Goal: Task Accomplishment & Management: Use online tool/utility

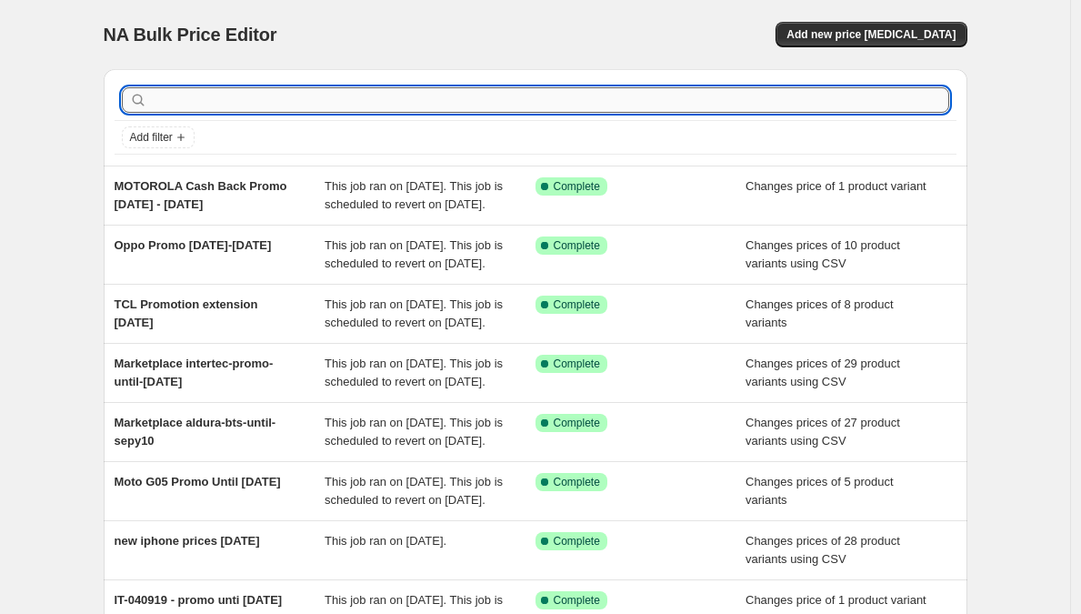
click at [257, 105] on input "text" at bounding box center [550, 99] width 799 height 25
type input "wiwu"
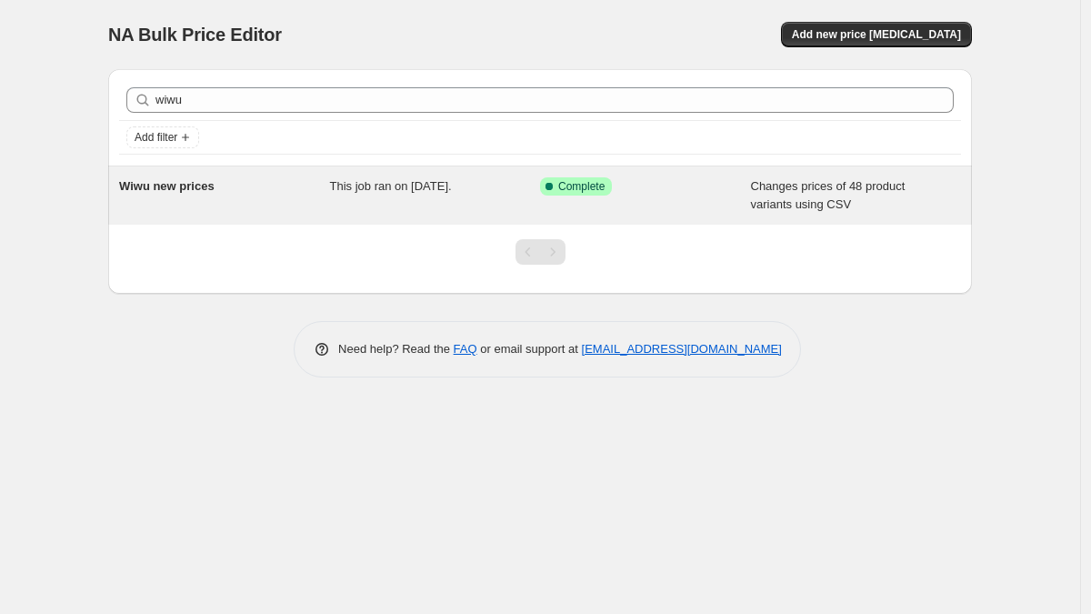
click at [221, 178] on div "Wiwu new prices" at bounding box center [224, 195] width 211 height 36
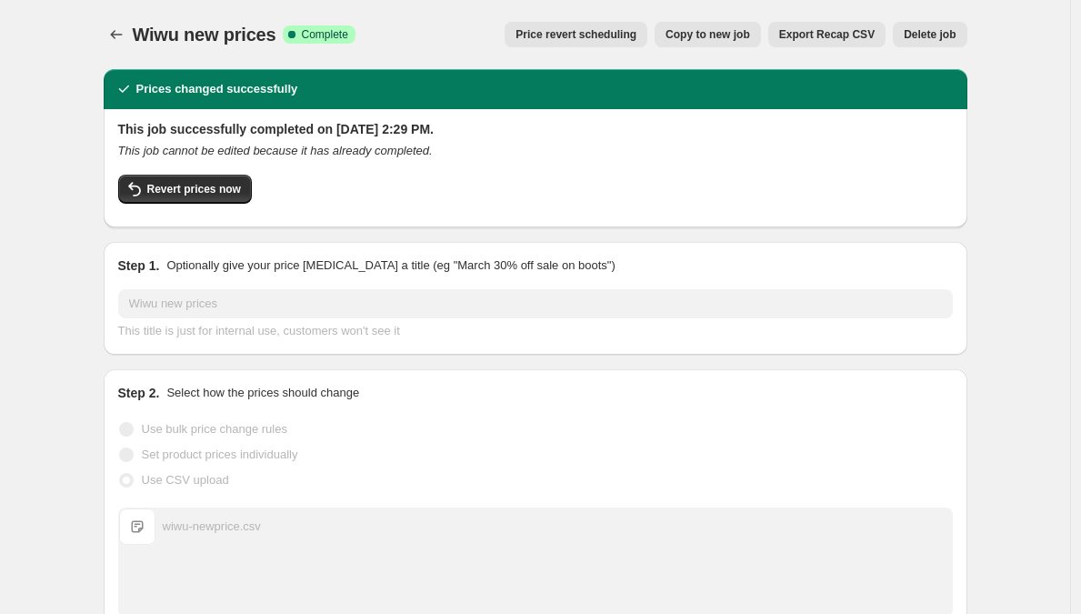
click at [953, 42] on button "Delete job" at bounding box center [930, 34] width 74 height 25
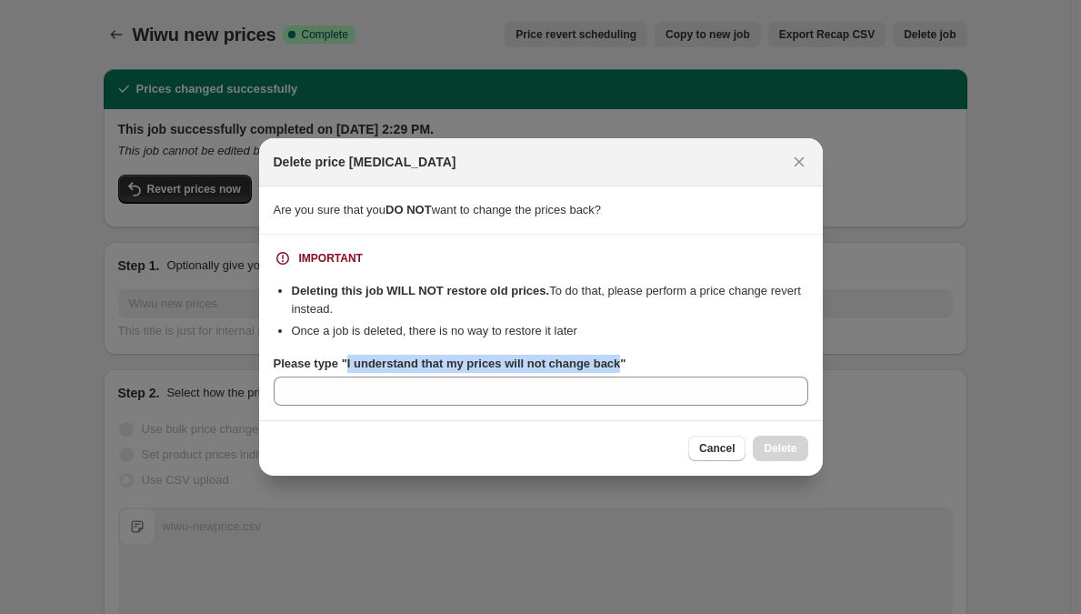
drag, startPoint x: 626, startPoint y: 361, endPoint x: 346, endPoint y: 370, distance: 280.3
click at [346, 370] on b "Please type "I understand that my prices will not change back"" at bounding box center [450, 364] width 353 height 14
copy b "I understand that my prices will not change back"
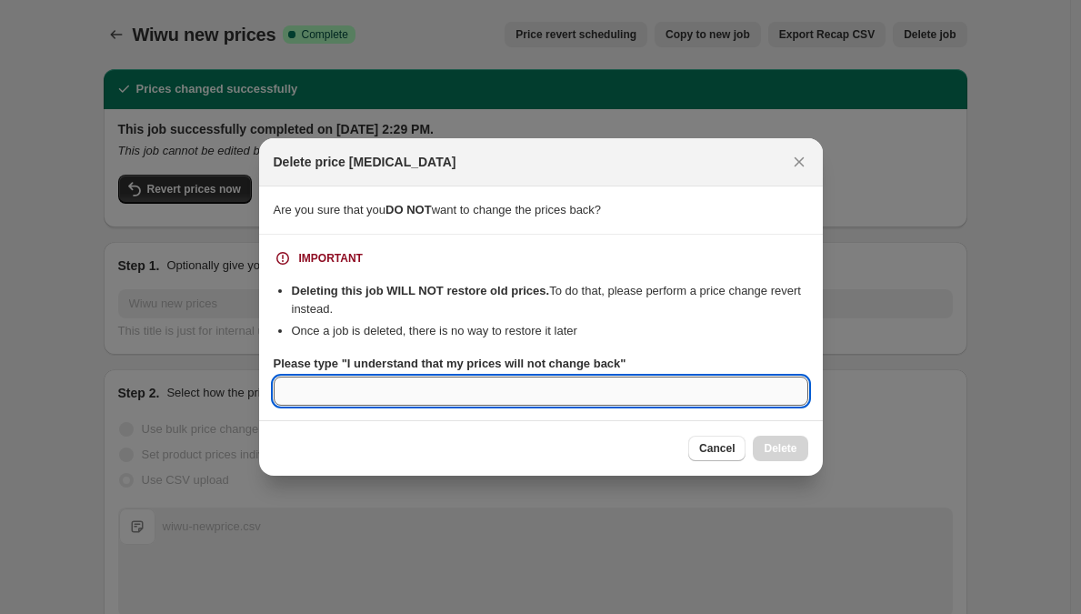
click at [391, 384] on input "Please type "I understand that my prices will not change back"" at bounding box center [541, 391] width 535 height 29
paste input "I understand that my prices will not change back"
type input "I understand that my prices will not change back"
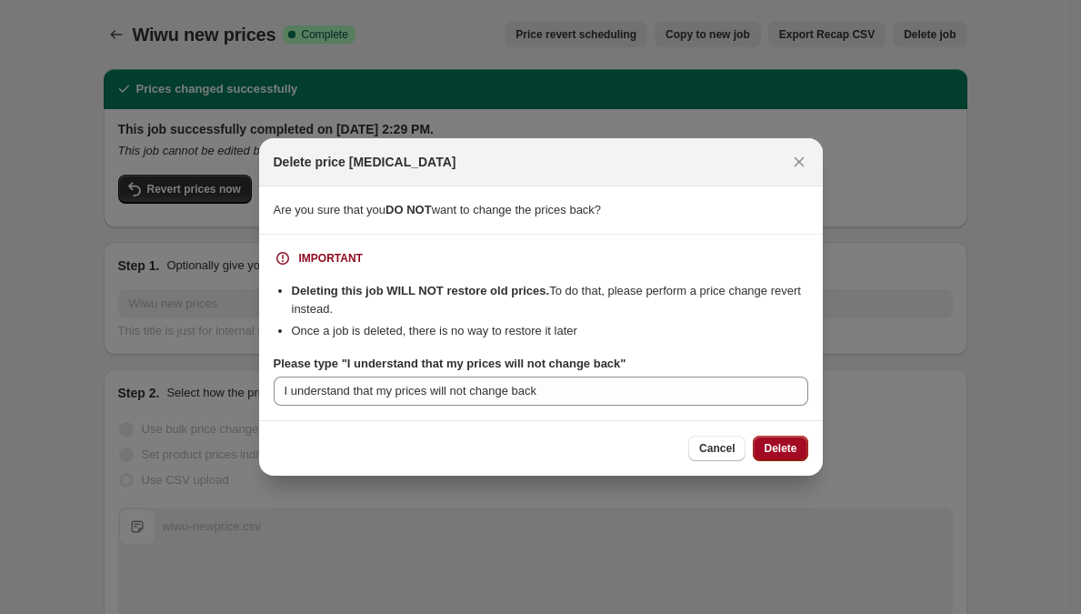
click at [764, 449] on span "Delete" at bounding box center [780, 448] width 33 height 15
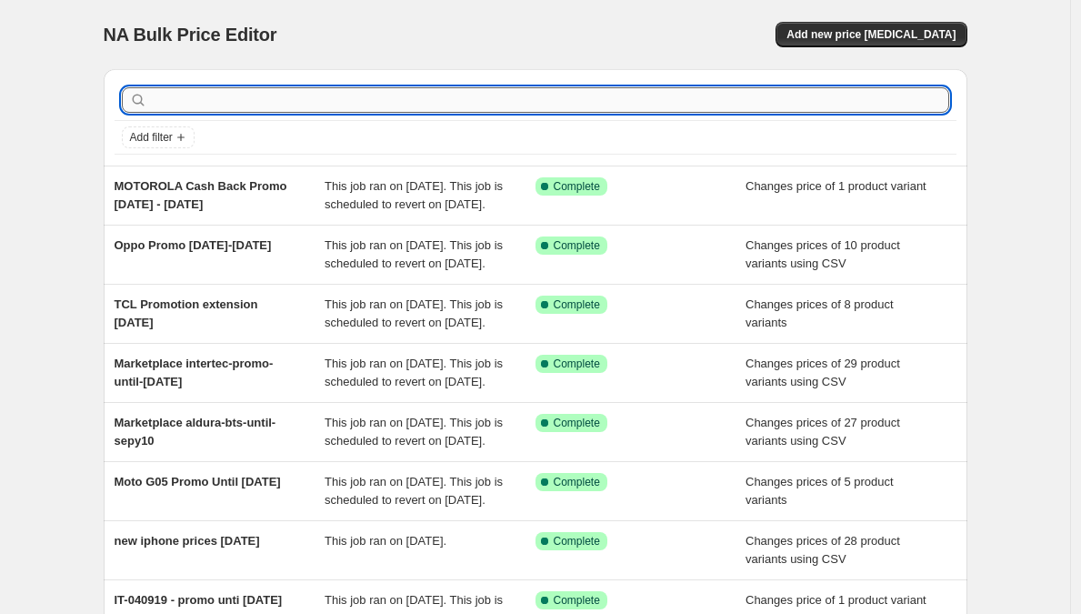
click at [230, 100] on input "text" at bounding box center [550, 99] width 799 height 25
type input "ipad"
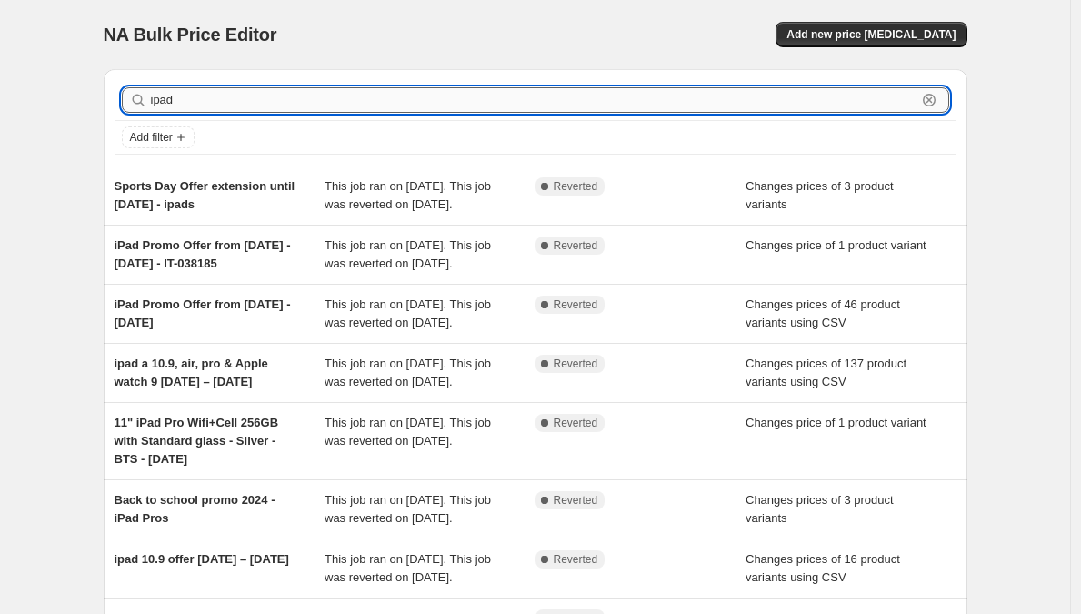
click at [209, 99] on input "ipad" at bounding box center [534, 99] width 766 height 25
type input "tcl"
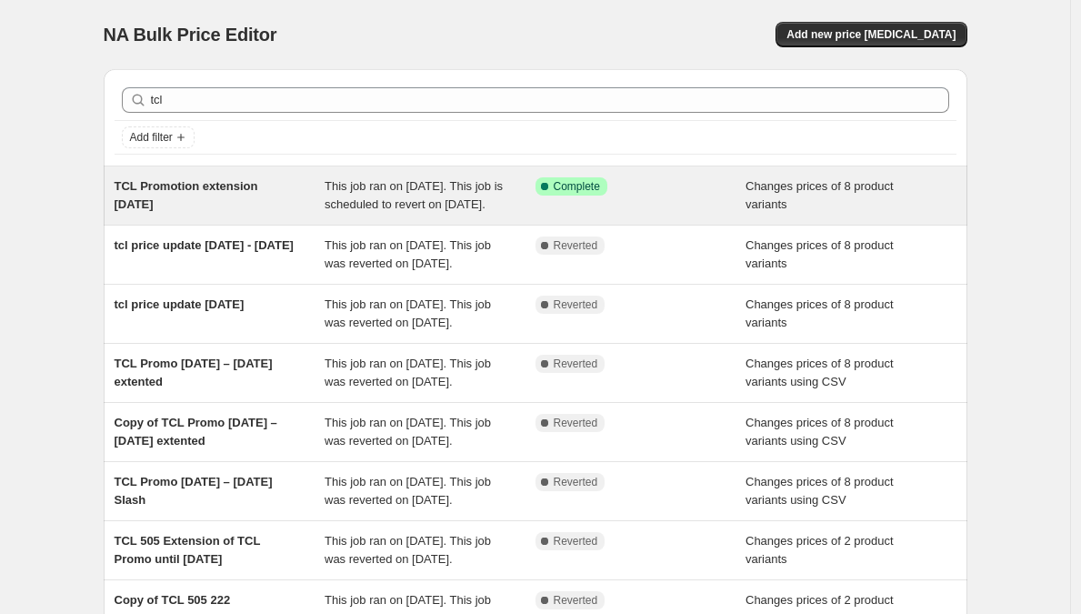
click at [213, 177] on div "TCL Promotion extension [DATE]" at bounding box center [220, 195] width 211 height 36
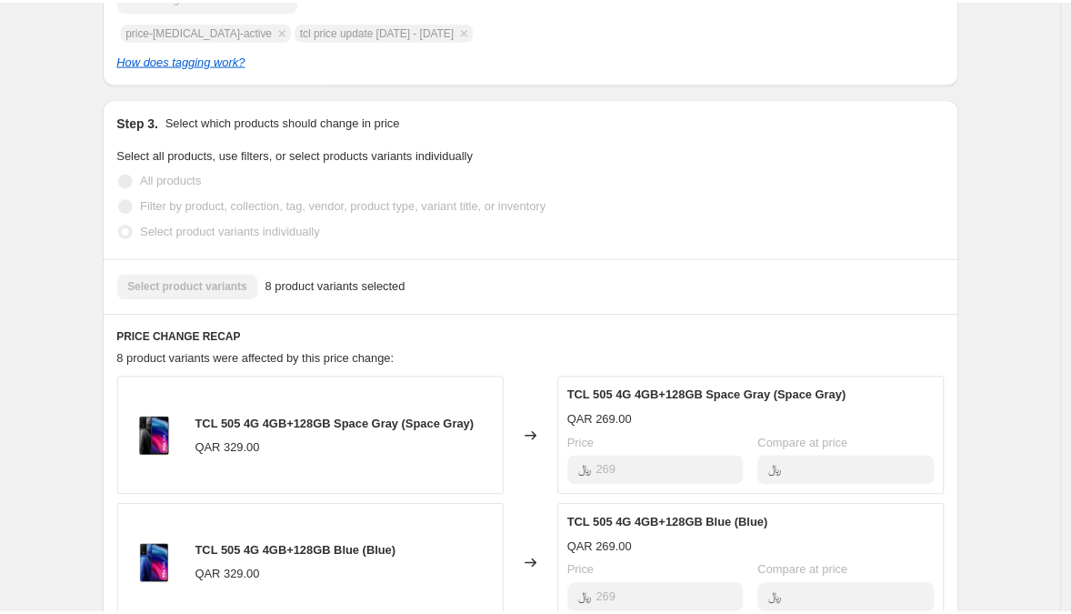
scroll to position [840, 0]
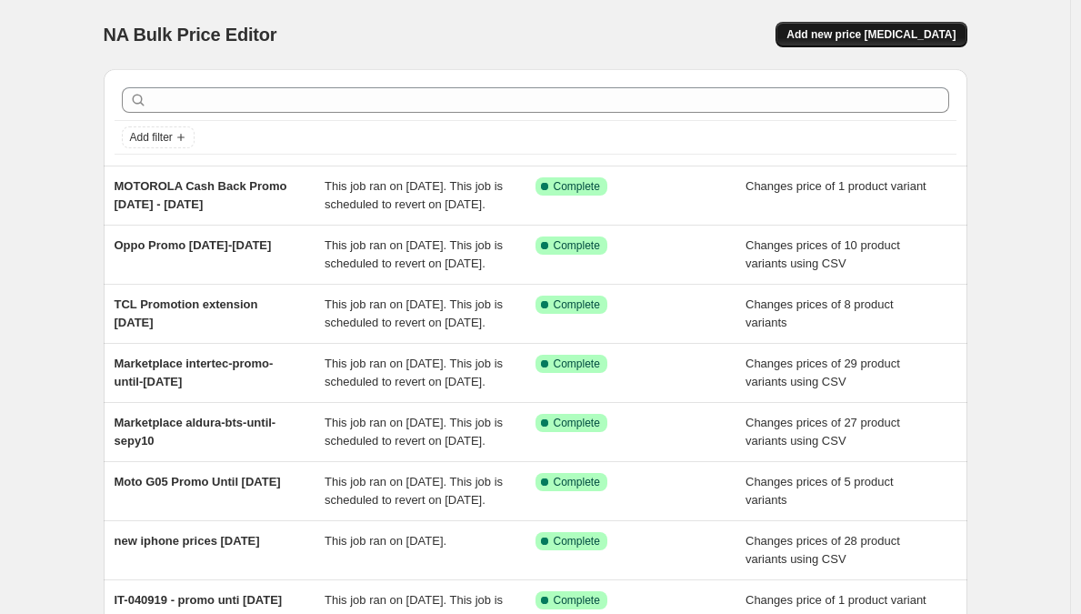
click at [825, 33] on span "Add new price [MEDICAL_DATA]" at bounding box center [871, 34] width 169 height 15
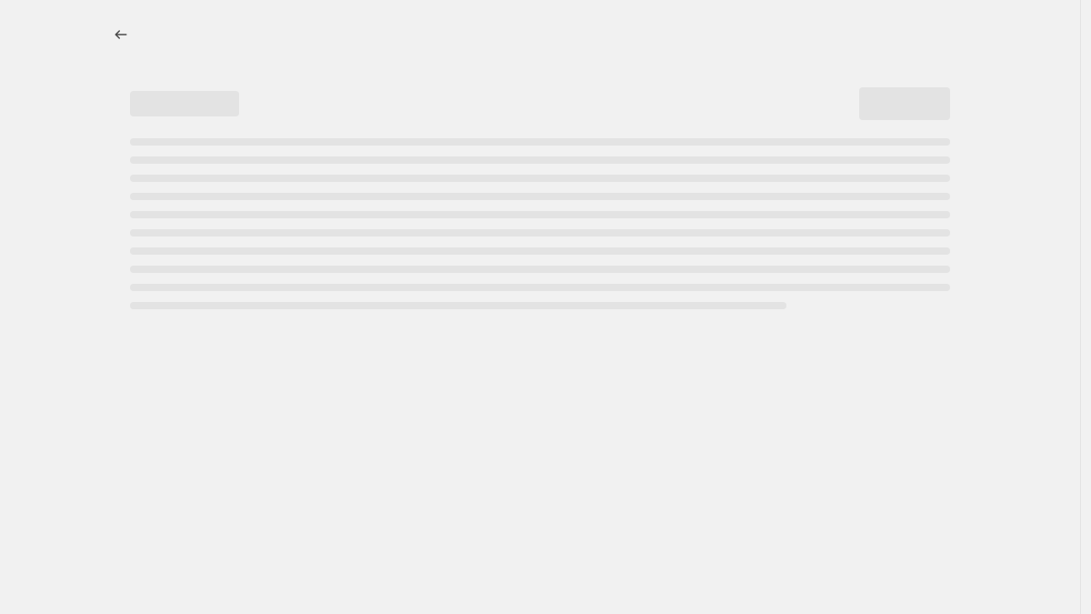
select select "percentage"
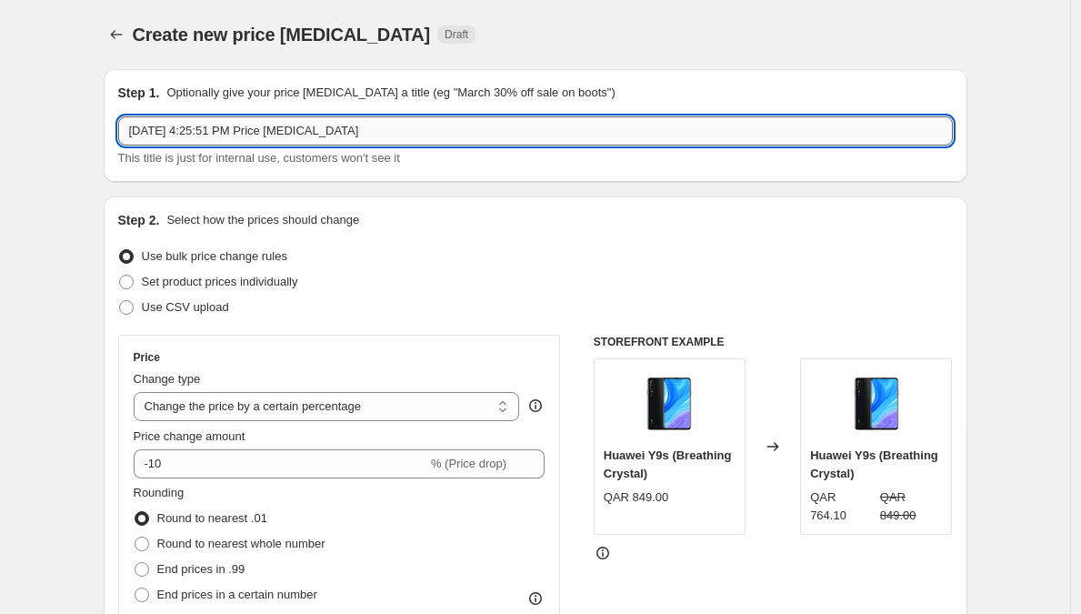
drag, startPoint x: 440, startPoint y: 131, endPoint x: 124, endPoint y: 117, distance: 316.8
click at [124, 117] on input "[DATE] 4:25:51 PM Price [MEDICAL_DATA]" at bounding box center [535, 130] width 835 height 29
paste input "BTS CAMPAGIN [DATE] – 31st Sept"
click at [193, 134] on input "BTS CAMPAGIN [DATE] – 31st Sept" at bounding box center [535, 130] width 835 height 29
click at [223, 134] on input "BTS CAMPAGIN [DATE] – 31st Sept" at bounding box center [535, 130] width 835 height 29
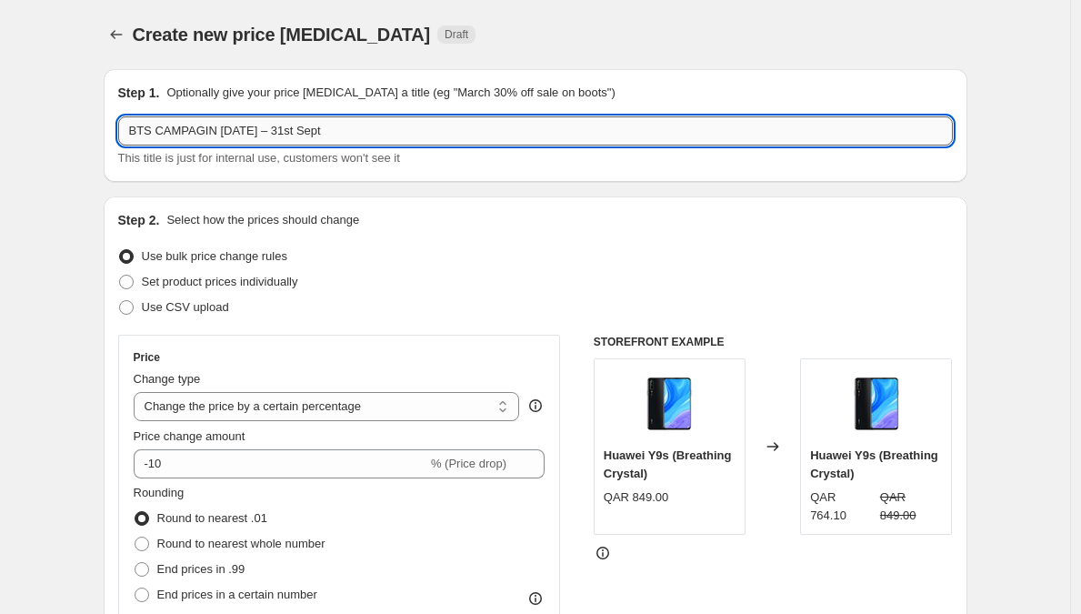
click at [206, 132] on input "BTS CAMPAGIN [DATE] – 31st Sept" at bounding box center [535, 130] width 835 height 29
type input "BTS CAMPAIGN [DATE] – 31st Sept"
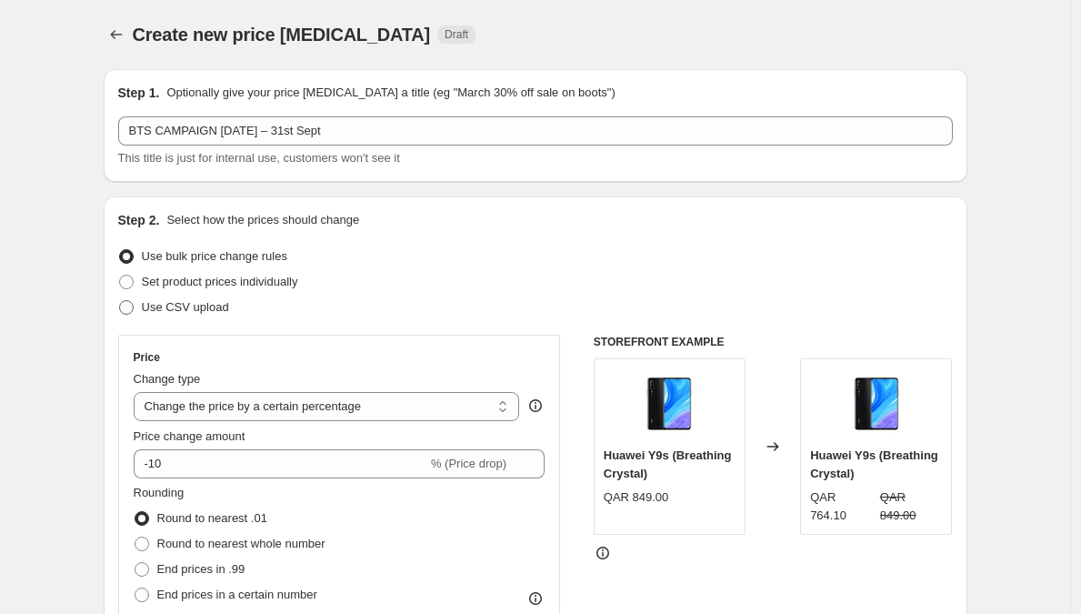
click at [227, 300] on span "Use CSV upload" at bounding box center [185, 307] width 87 height 14
click at [120, 300] on input "Use CSV upload" at bounding box center [119, 300] width 1 height 1
radio input "true"
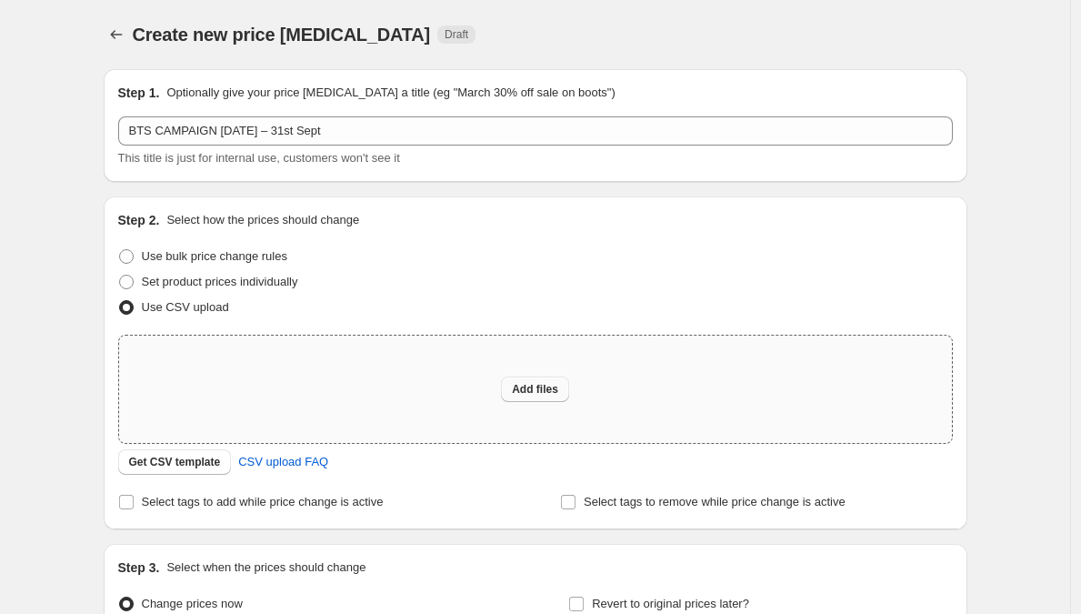
click at [540, 389] on span "Add files" at bounding box center [535, 389] width 46 height 15
type input "C:\fakepath\BTS CAMPAGIN [DATE] – 31st Sept.csv"
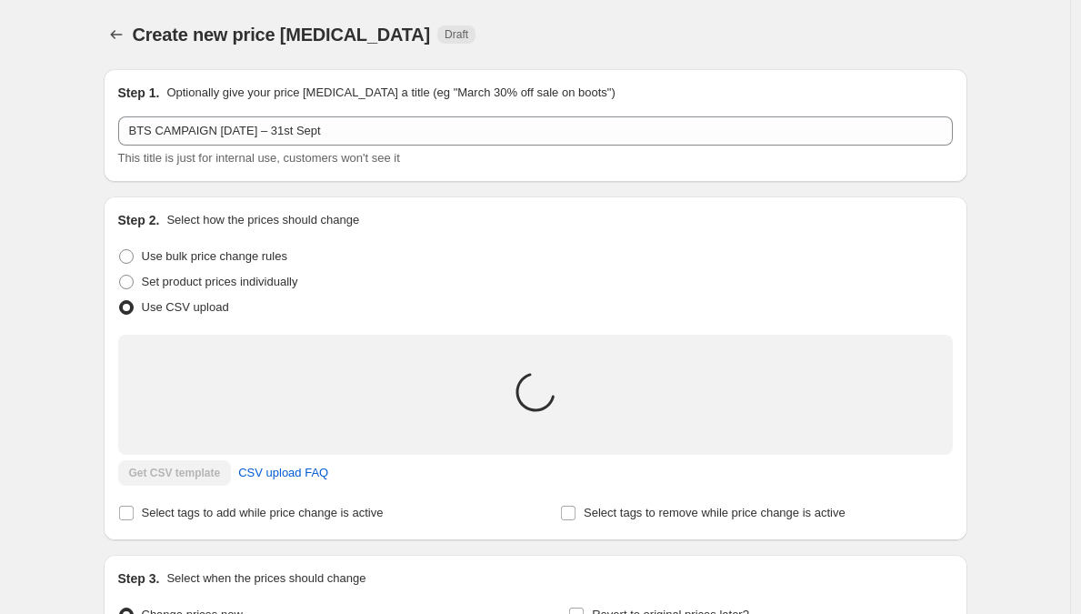
click at [337, 513] on div "Step 2. Select how the prices should change Use bulk price change rules Set pro…" at bounding box center [535, 368] width 835 height 315
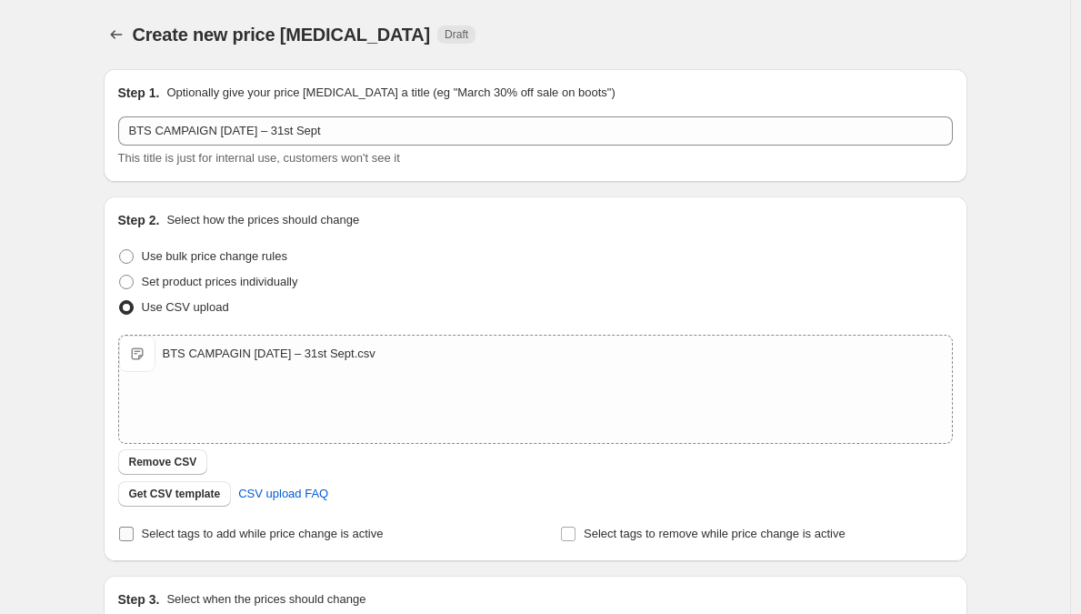
click at [239, 537] on span "Select tags to add while price change is active" at bounding box center [263, 534] width 242 height 14
click at [134, 537] on input "Select tags to add while price change is active" at bounding box center [126, 534] width 15 height 15
checkbox input "true"
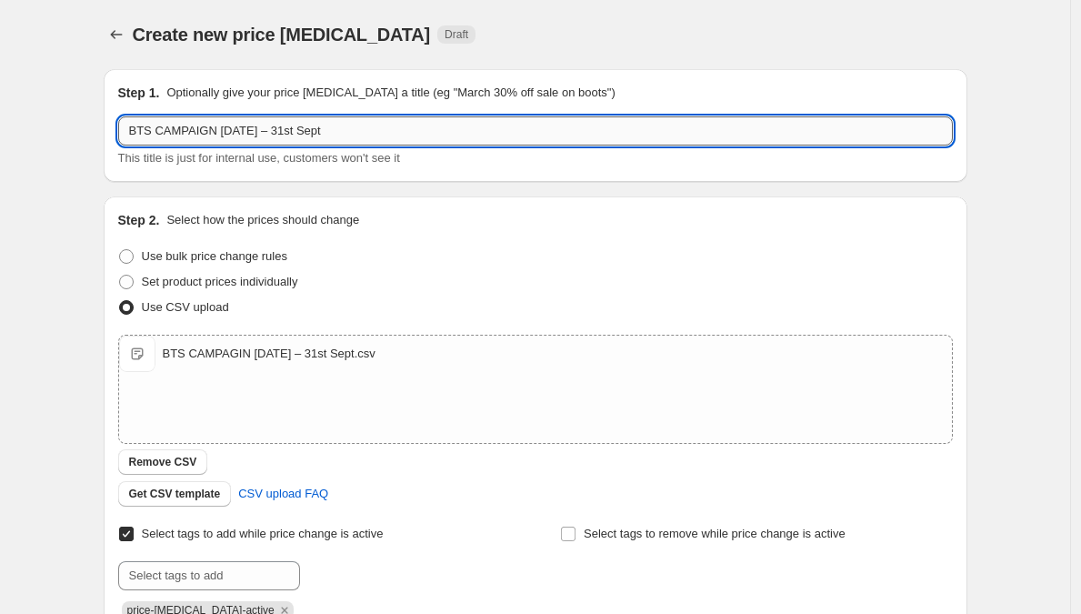
click at [375, 129] on input "BTS CAMPAIGN [DATE] – 31st Sept" at bounding box center [535, 130] width 835 height 29
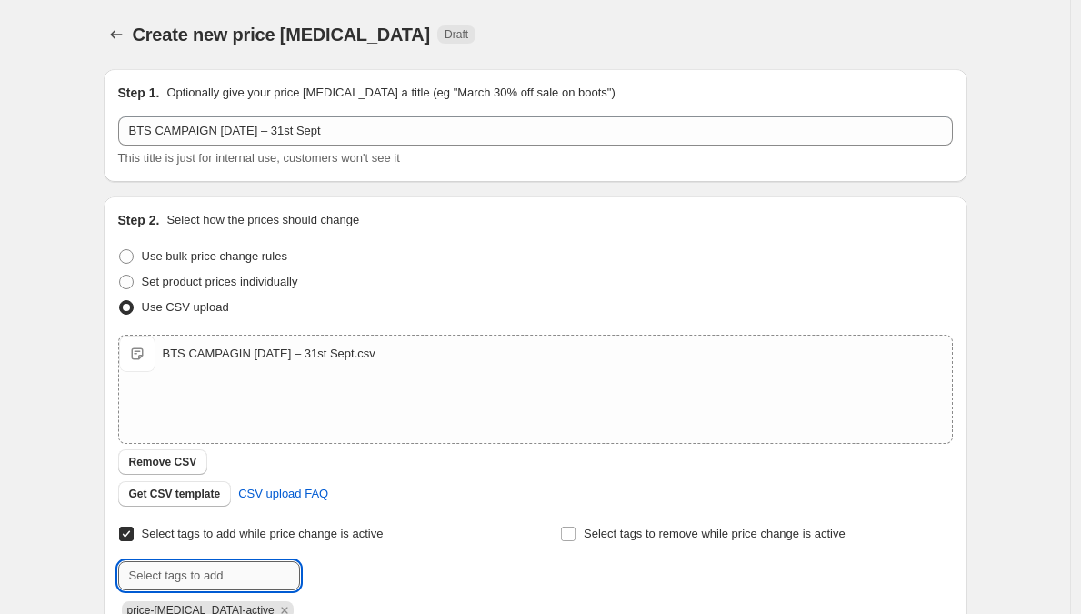
click at [215, 580] on input "text" at bounding box center [209, 575] width 182 height 29
paste input "BTS CAMPAIGN [DATE] – 31st Sept"
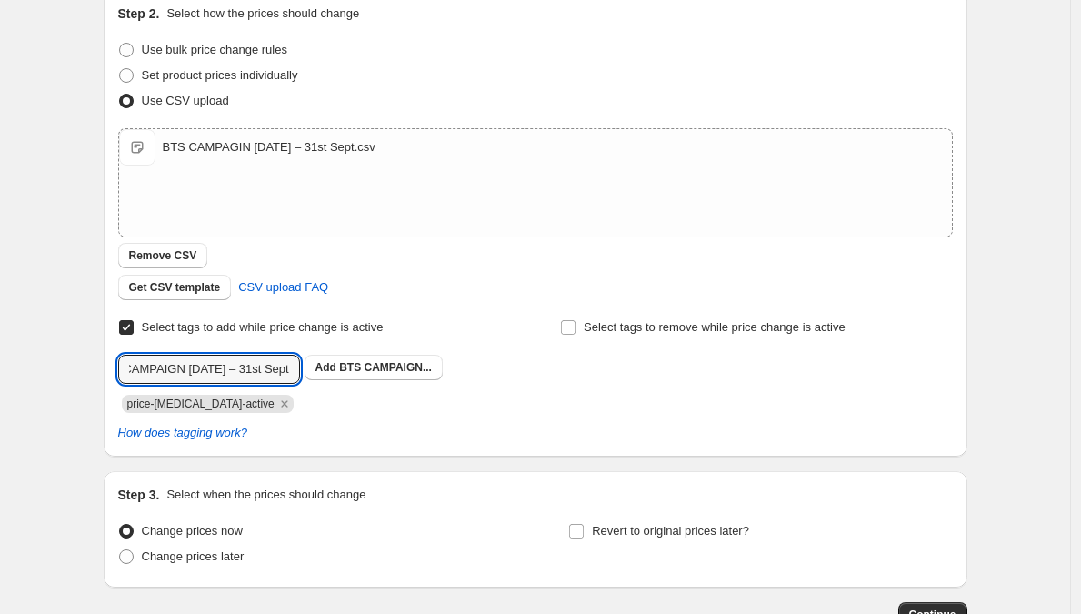
scroll to position [232, 0]
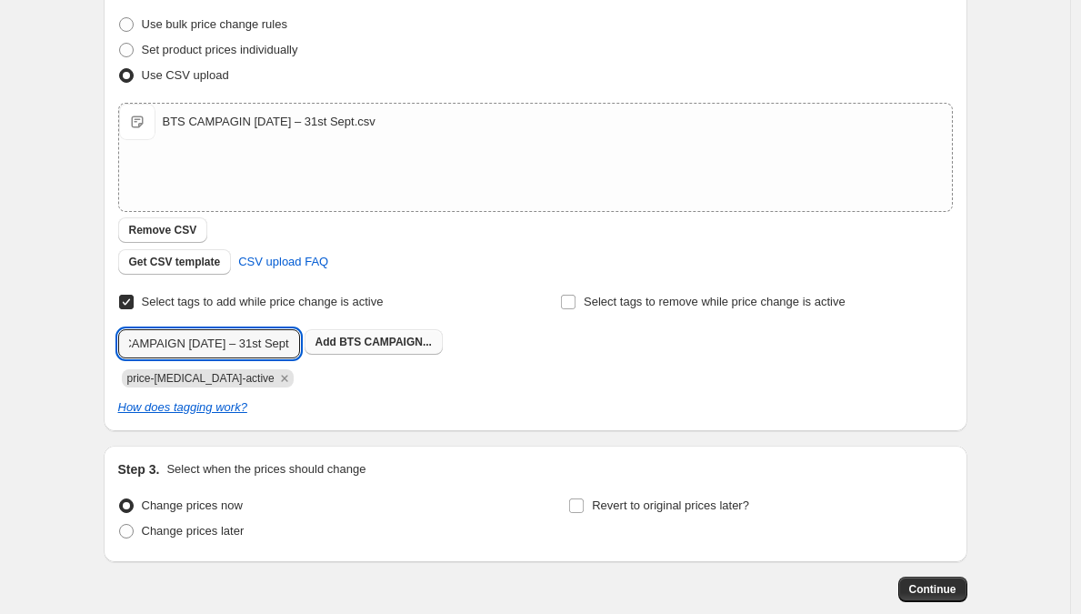
type input "BTS CAMPAIGN [DATE] – 31st Sept"
click at [401, 347] on span "BTS CAMPAIGN..." at bounding box center [385, 342] width 93 height 13
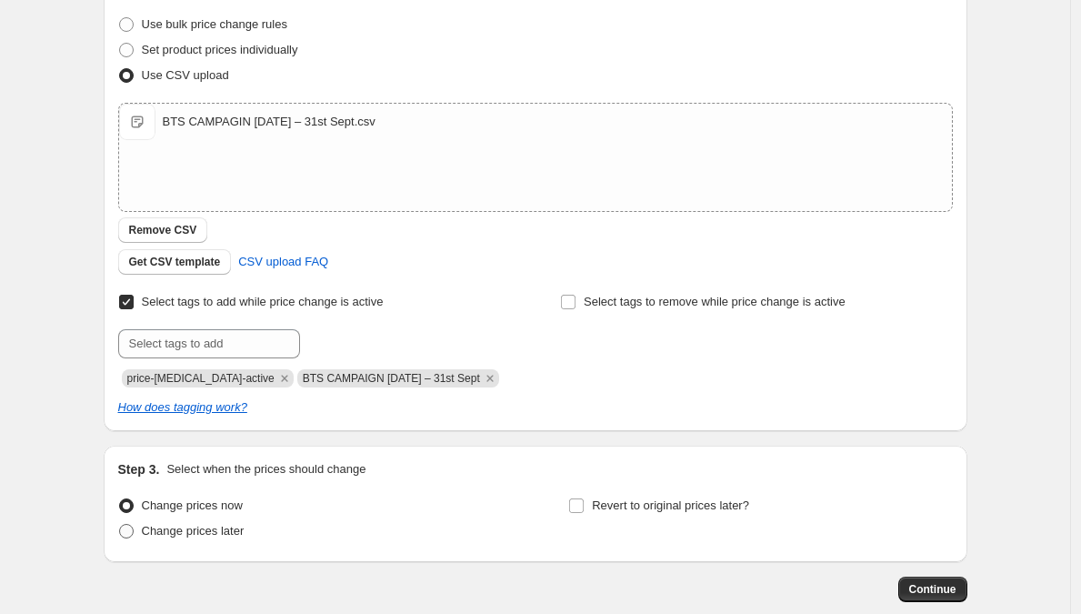
click at [207, 528] on span "Change prices later" at bounding box center [193, 531] width 103 height 14
click at [120, 525] on input "Change prices later" at bounding box center [119, 524] width 1 height 1
radio input "true"
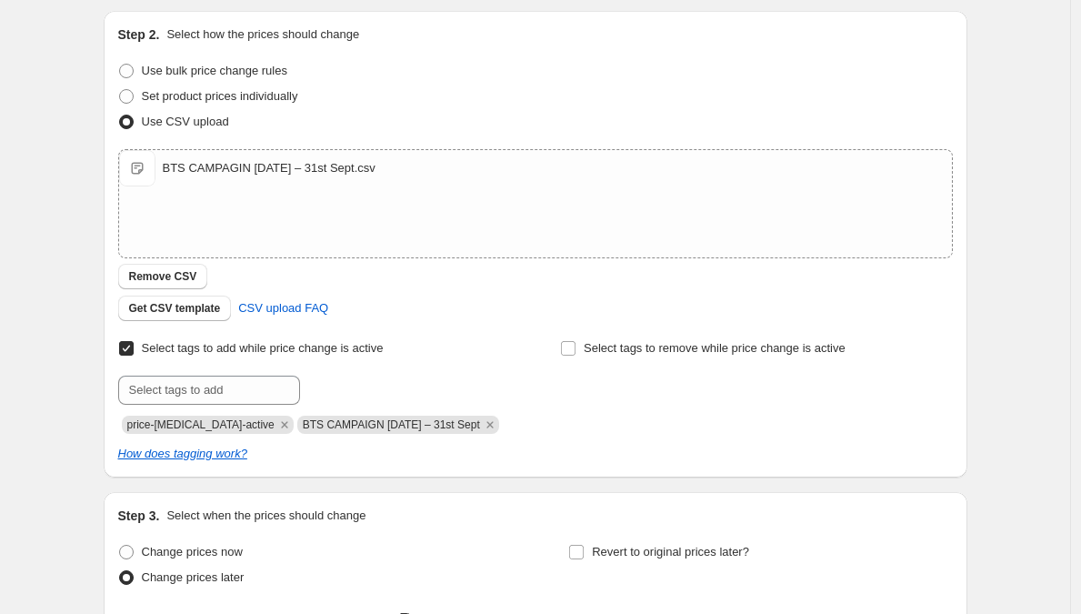
scroll to position [671, 0]
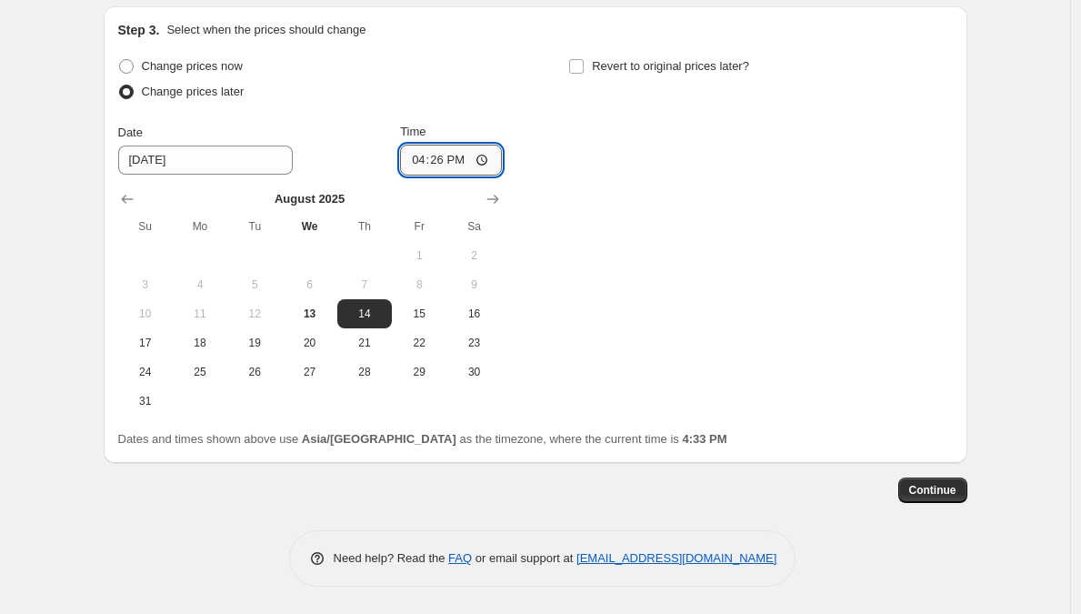
click at [418, 163] on input "16:26" at bounding box center [451, 160] width 102 height 31
type input "00:00"
click at [646, 194] on div "Change prices now Change prices later Date [DATE] Time 00:00 [DATE] Su Mo Tu We…" at bounding box center [535, 235] width 835 height 362
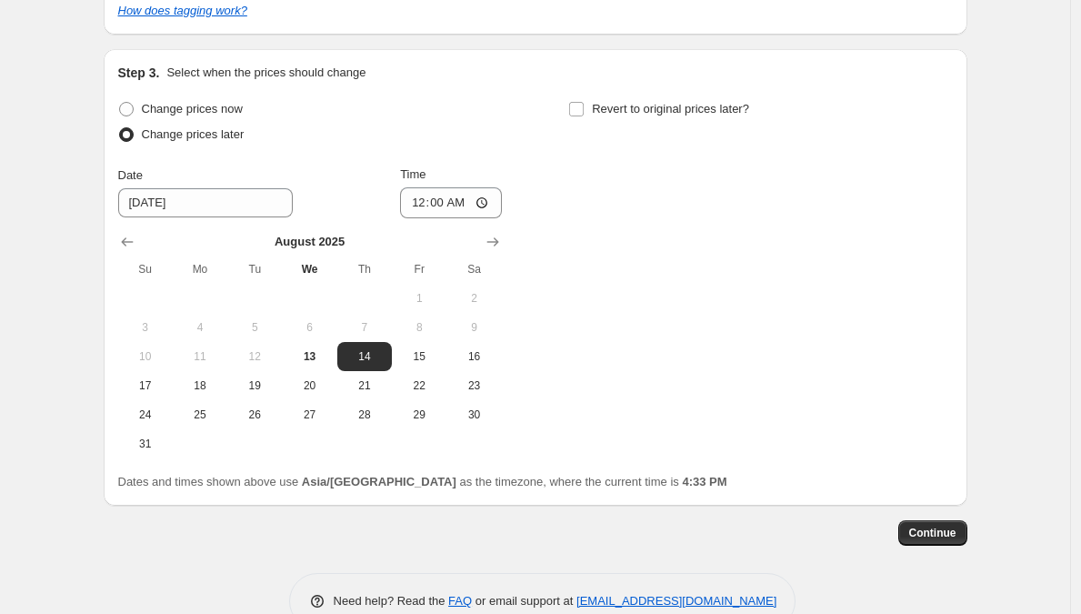
scroll to position [626, 0]
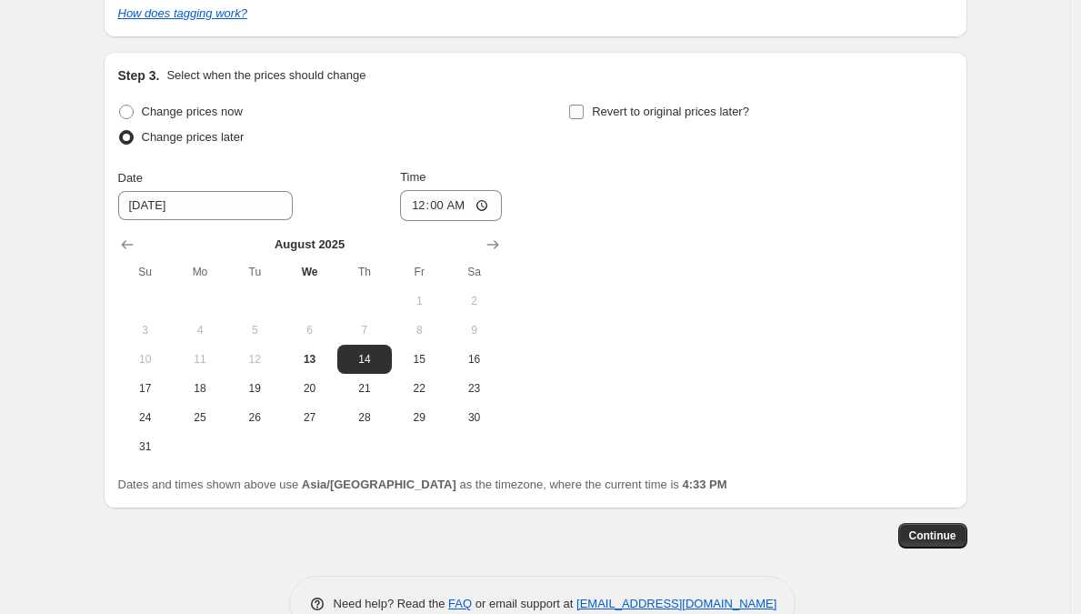
click at [584, 116] on input "Revert to original prices later?" at bounding box center [576, 112] width 15 height 15
checkbox input "true"
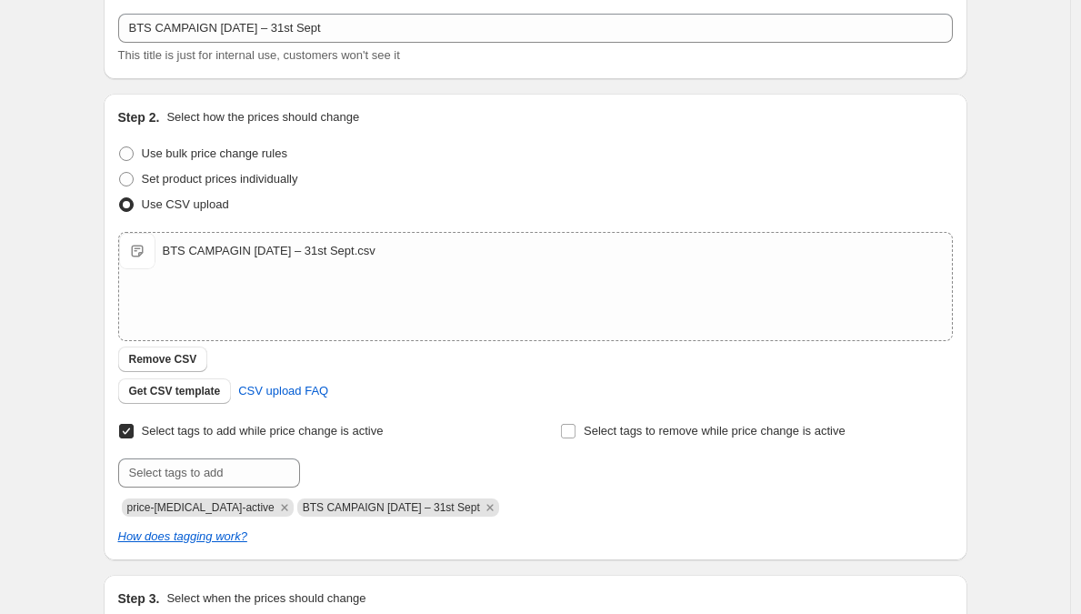
scroll to position [0, 0]
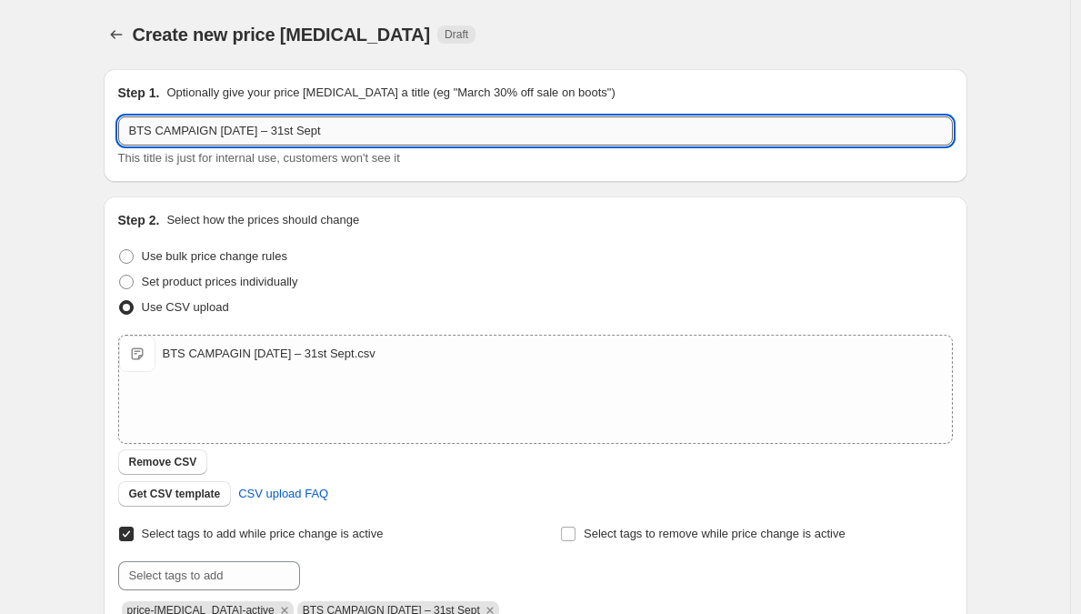
drag, startPoint x: 293, startPoint y: 133, endPoint x: 302, endPoint y: 134, distance: 9.1
click at [302, 134] on input "BTS CAMPAIGN [DATE] – 31st Sept" at bounding box center [535, 130] width 835 height 29
paste input "[DATE]"
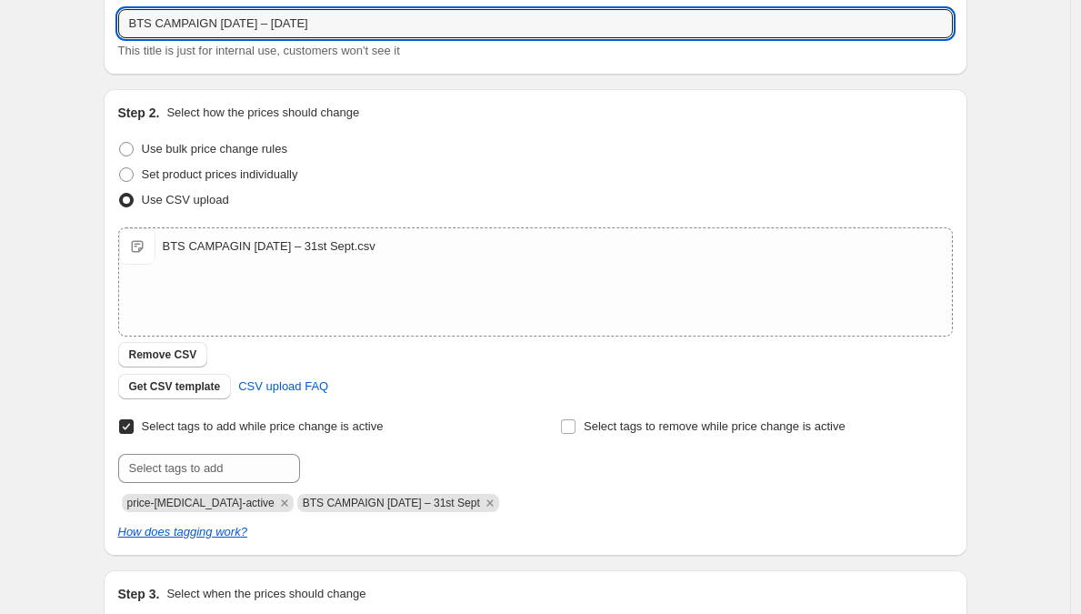
scroll to position [142, 0]
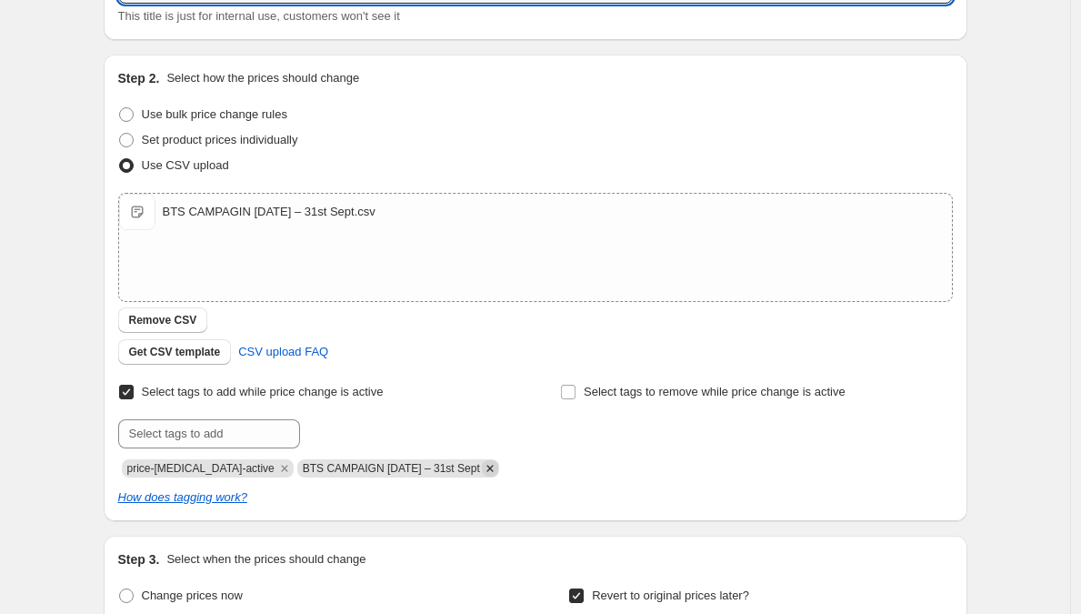
type input "BTS CAMPAIGN [DATE] – [DATE]"
click at [484, 468] on icon "Remove BTS CAMPAIGN 14th Aug – 31st Sept" at bounding box center [490, 468] width 16 height 16
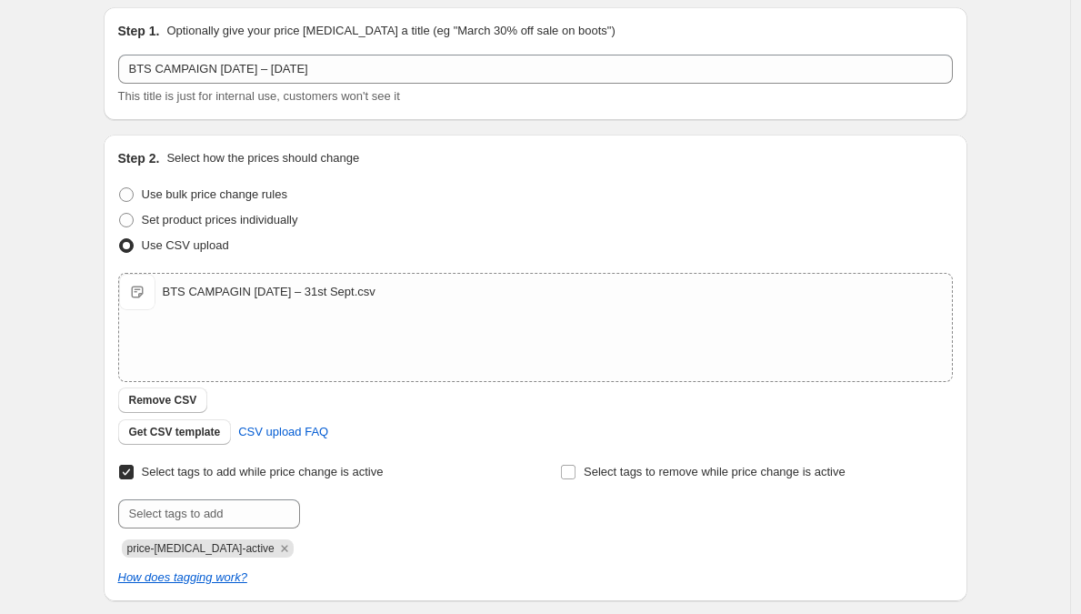
scroll to position [0, 0]
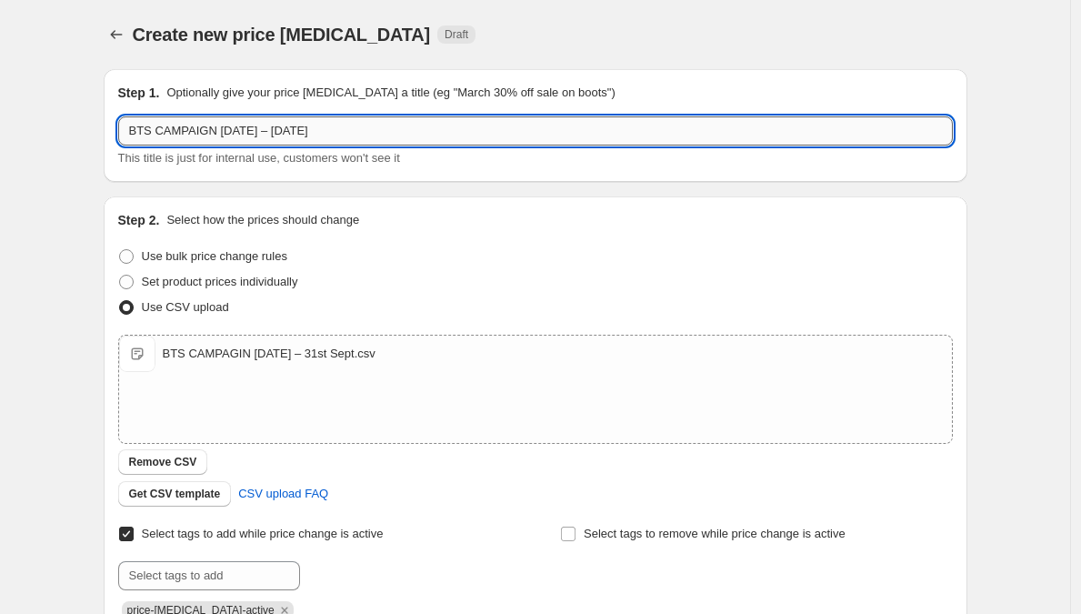
click at [375, 133] on input "BTS CAMPAIGN [DATE] – [DATE]" at bounding box center [535, 130] width 835 height 29
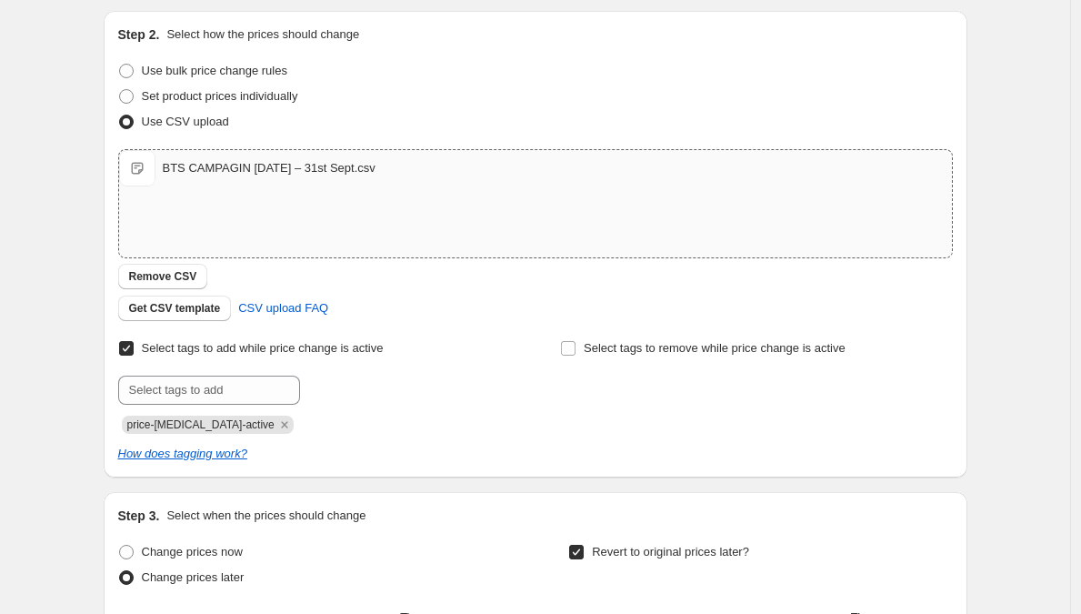
scroll to position [277, 0]
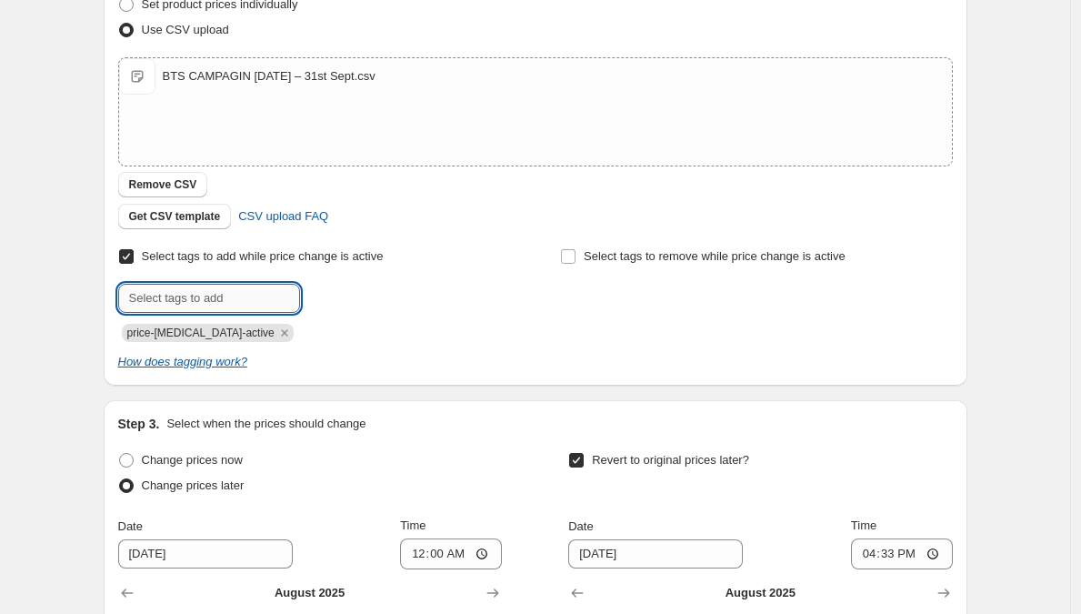
click at [210, 302] on input "text" at bounding box center [209, 298] width 182 height 29
paste input "BTS CAMPAIGN [DATE] – [DATE]"
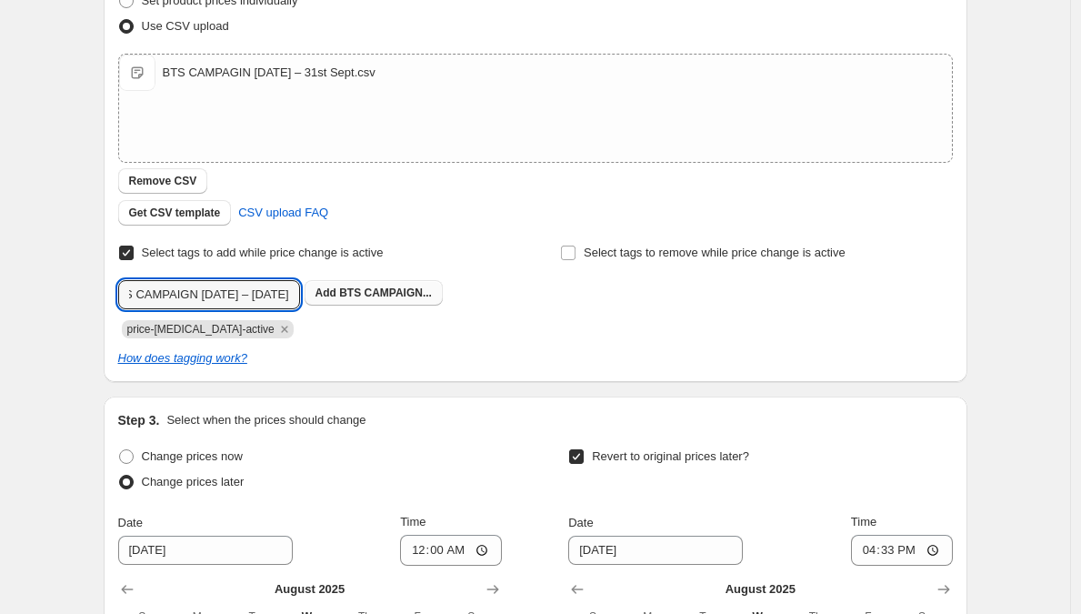
type input "BTS CAMPAIGN [DATE] – [DATE]"
click at [374, 292] on span "BTS CAMPAIGN..." at bounding box center [385, 293] width 93 height 13
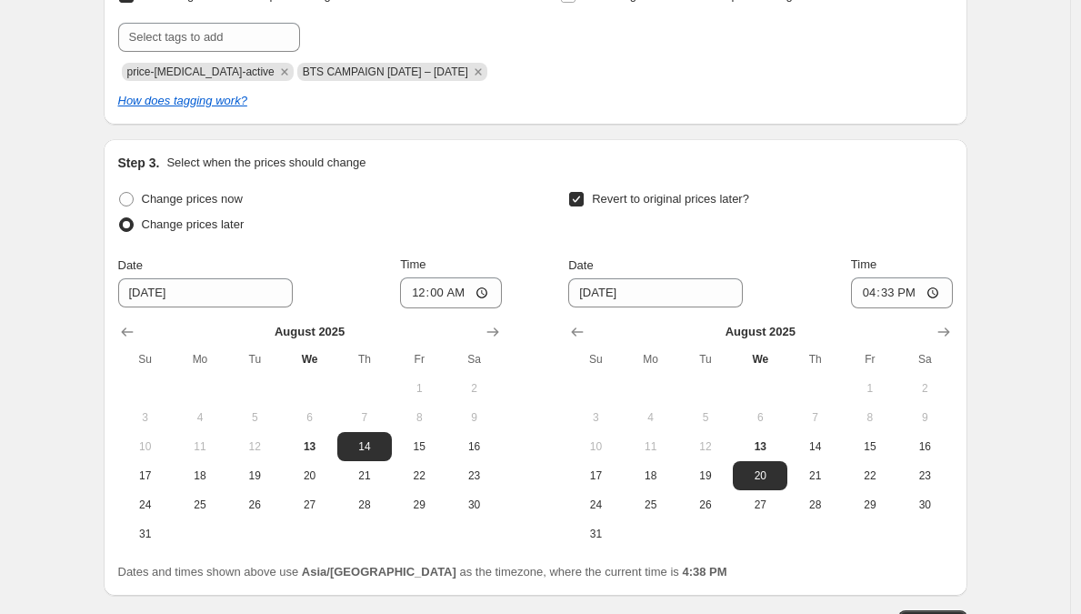
scroll to position [671, 0]
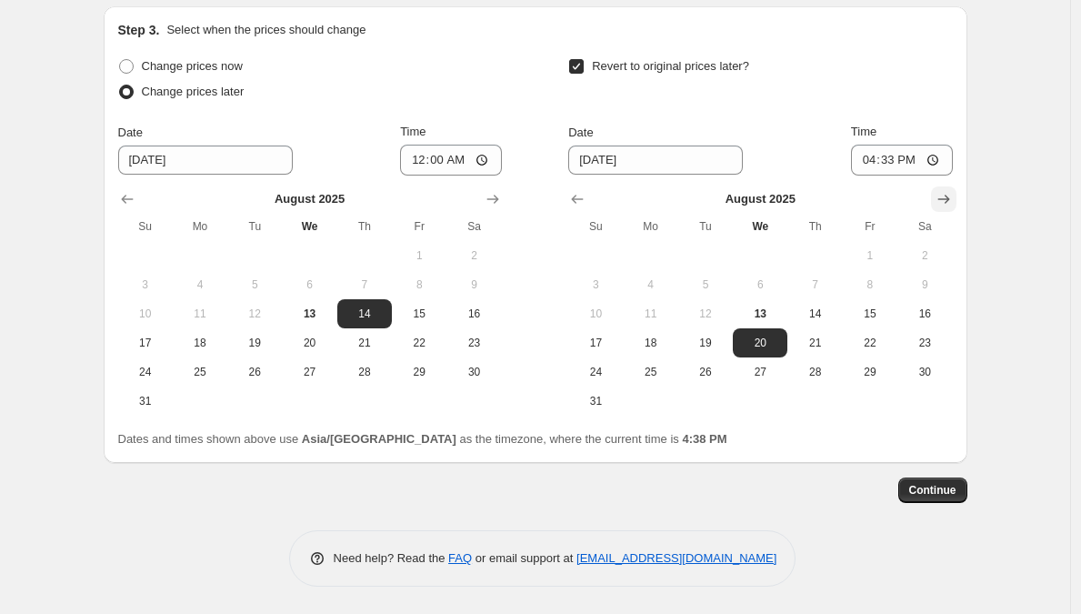
click at [941, 191] on icon "Show next month, September 2025" at bounding box center [944, 199] width 18 height 18
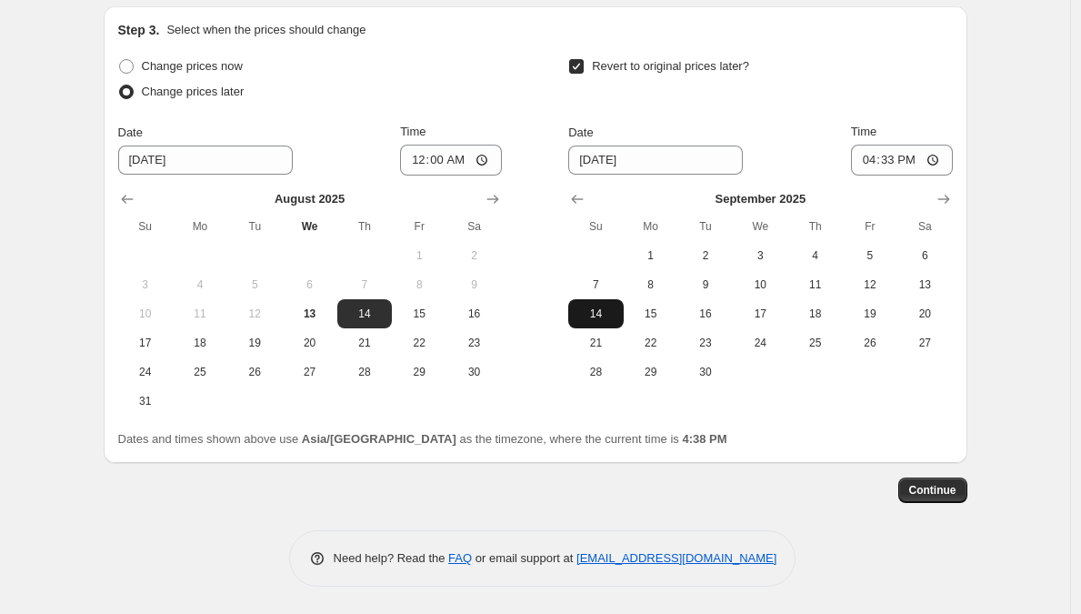
click at [611, 320] on span "14" at bounding box center [596, 314] width 40 height 15
type input "[DATE]"
click at [866, 156] on input "16:33" at bounding box center [902, 160] width 102 height 31
type input "00:00"
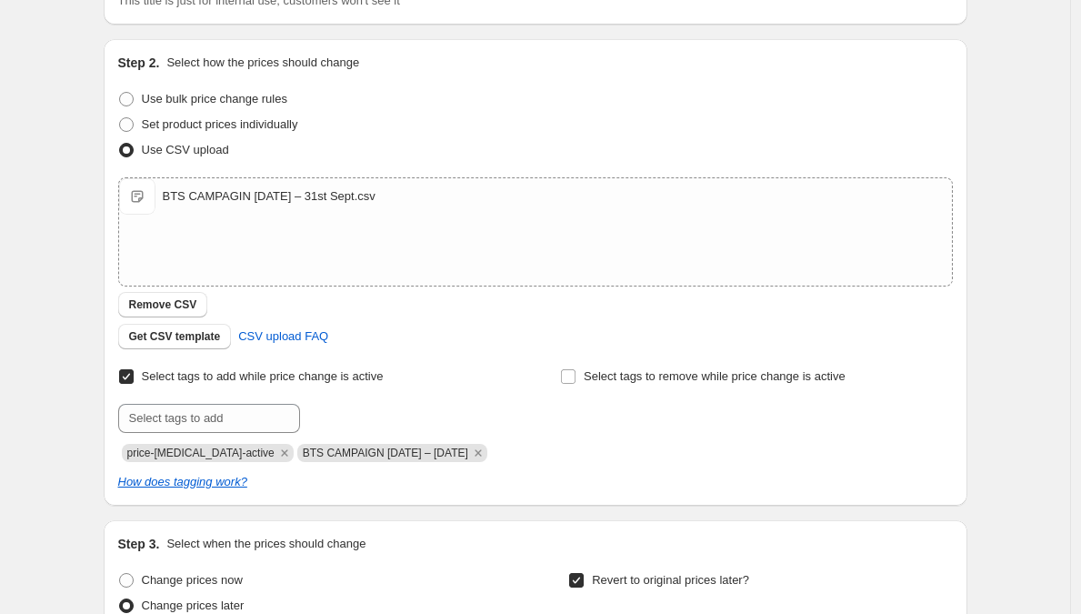
scroll to position [294, 0]
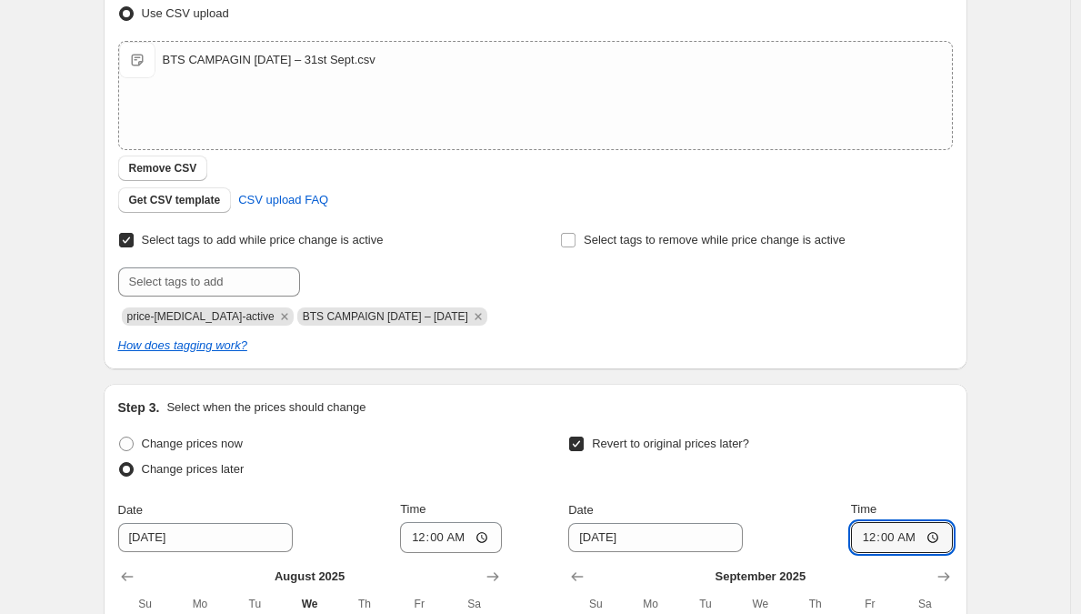
click at [396, 317] on span "BTS CAMPAIGN [DATE] – [DATE]" at bounding box center [386, 316] width 166 height 13
copy span "BTS CAMPAIGN [DATE] – [DATE]"
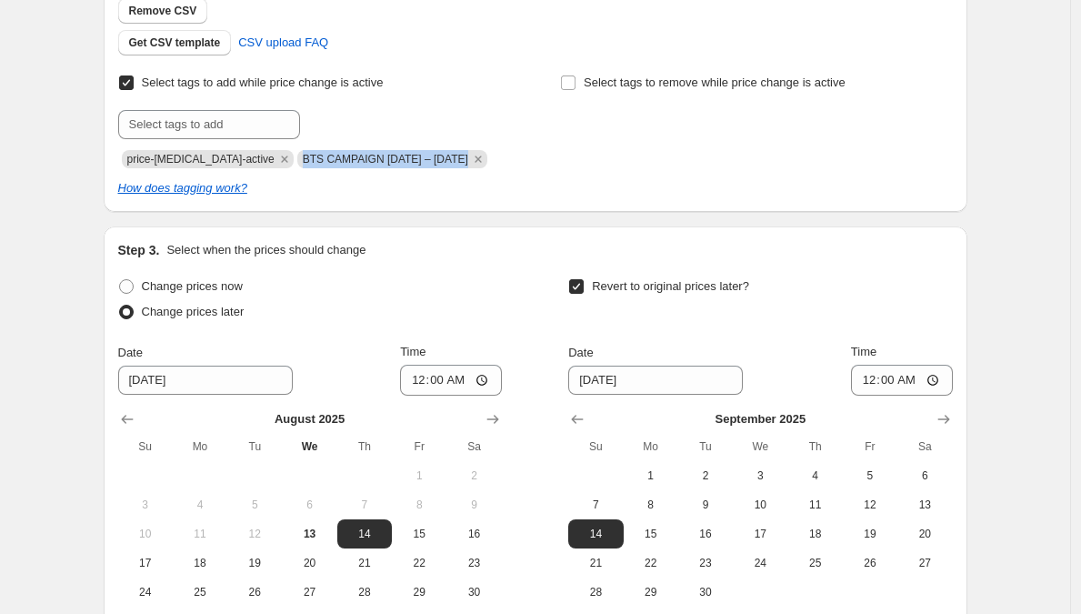
scroll to position [671, 0]
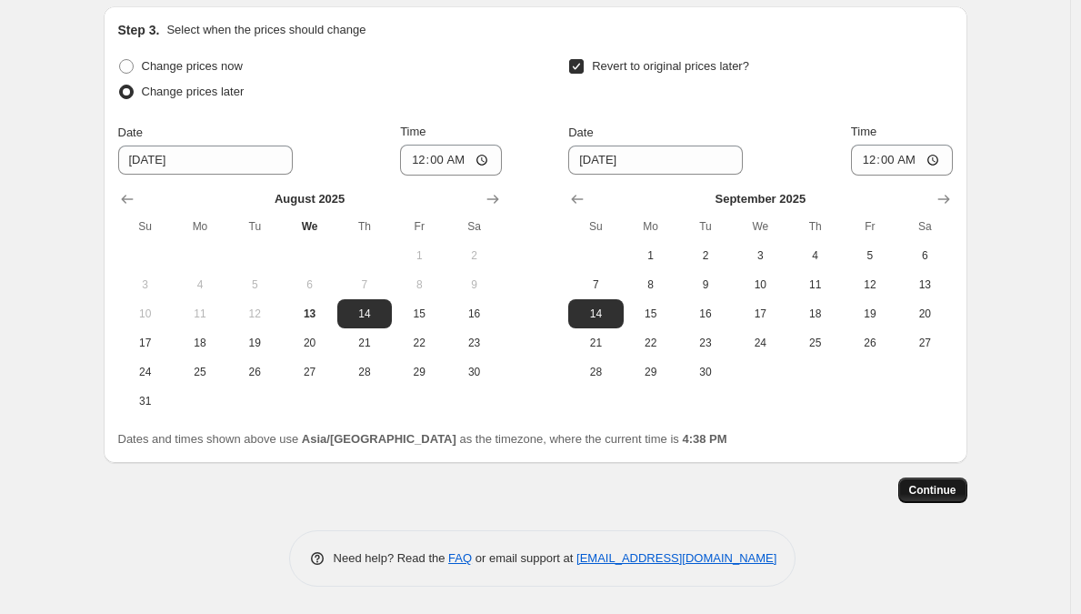
click at [930, 485] on span "Continue" at bounding box center [933, 490] width 47 height 15
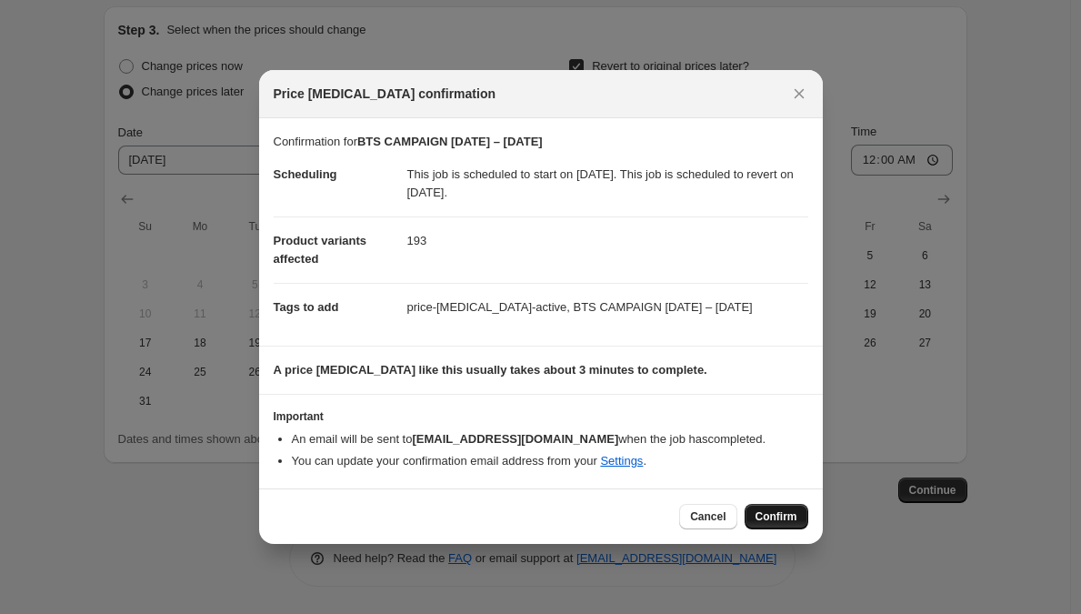
click at [800, 521] on button "Confirm" at bounding box center [777, 516] width 64 height 25
